Goal: Task Accomplishment & Management: Manage account settings

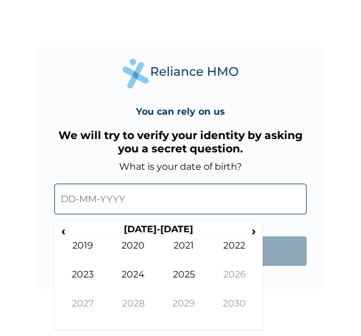
click at [132, 201] on input "text" at bounding box center [180, 198] width 252 height 31
click at [61, 234] on span "‹" at bounding box center [63, 230] width 12 height 14
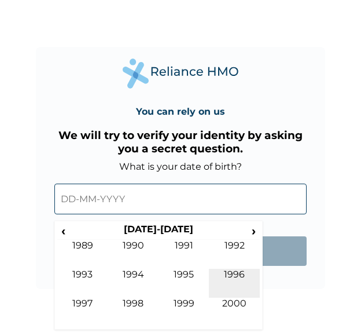
click at [247, 278] on td "1996" at bounding box center [234, 283] width 51 height 29
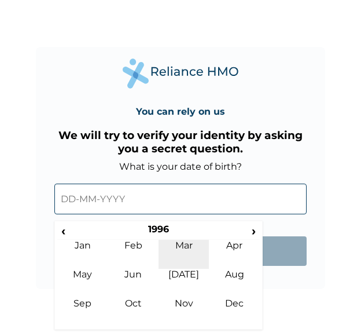
click at [179, 242] on td "Mar" at bounding box center [184, 254] width 51 height 29
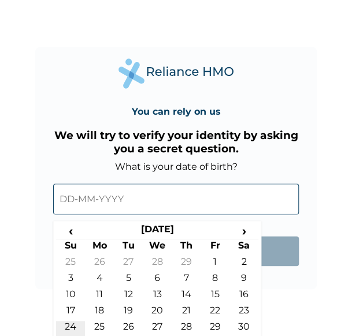
click at [80, 327] on td "24" at bounding box center [70, 329] width 29 height 16
type input "[DATE]"
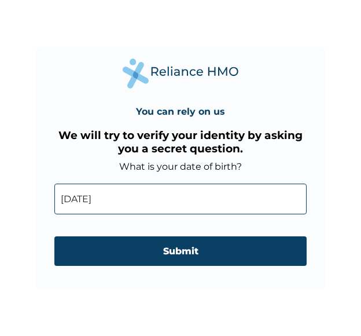
click at [80, 327] on div "You can rely on us We will try to verify your identity by asking you a secret q…" at bounding box center [180, 168] width 361 height 336
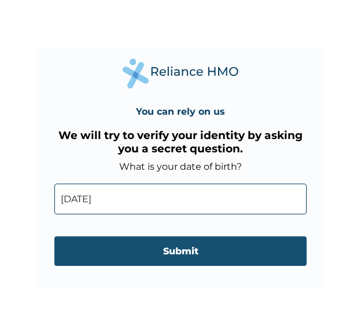
click at [155, 252] on input "Submit" at bounding box center [180, 251] width 252 height 30
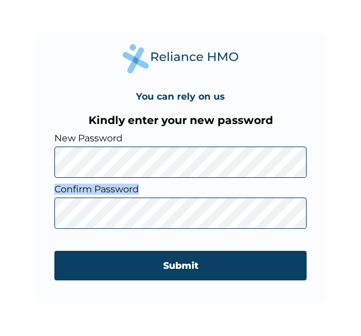
click at [114, 225] on form "New Password Confirm Password Submit" at bounding box center [180, 212] width 252 height 159
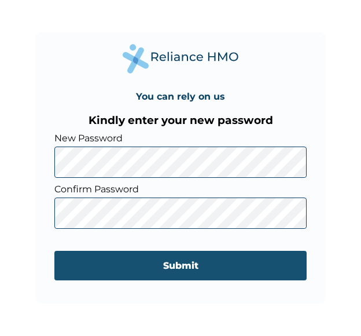
click at [190, 270] on input "Submit" at bounding box center [180, 266] width 252 height 30
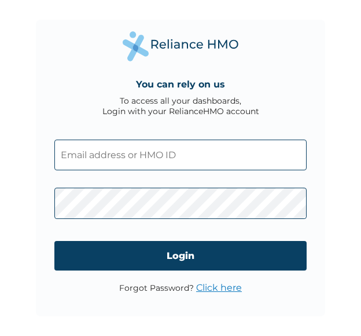
click at [155, 150] on input "text" at bounding box center [180, 154] width 252 height 31
click at [201, 153] on input "text" at bounding box center [180, 154] width 252 height 31
drag, startPoint x: 291, startPoint y: 123, endPoint x: 289, endPoint y: 130, distance: 7.2
click at [289, 130] on div "You can rely on us To access all your dashboards, Login with your RelianceHMO a…" at bounding box center [180, 168] width 289 height 296
